Goal: Task Accomplishment & Management: Manage account settings

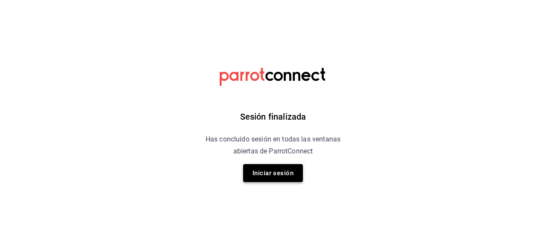
click at [279, 170] on button "Iniciar sesión" at bounding box center [273, 173] width 60 height 18
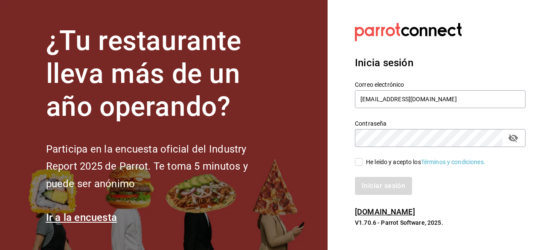
click at [362, 163] on input "He leído y acepto los Términos y condiciones." at bounding box center [359, 162] width 8 height 8
checkbox input "true"
click at [373, 184] on button "Iniciar sesión" at bounding box center [384, 186] width 58 height 18
